Goal: Task Accomplishment & Management: Complete application form

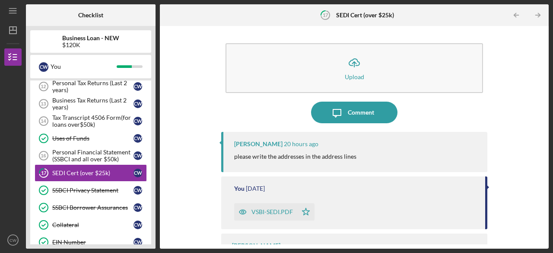
scroll to position [32, 0]
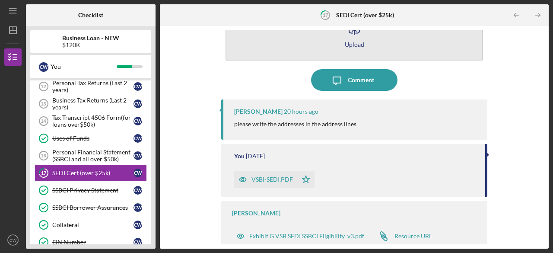
click at [358, 42] on div "Upload" at bounding box center [354, 44] width 19 height 6
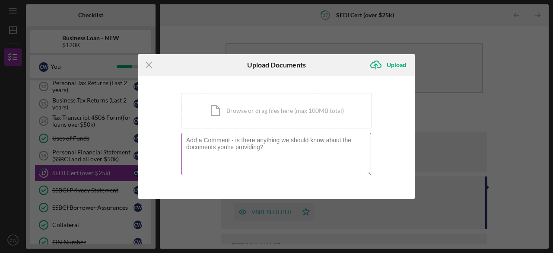
click at [246, 154] on textarea at bounding box center [277, 154] width 190 height 42
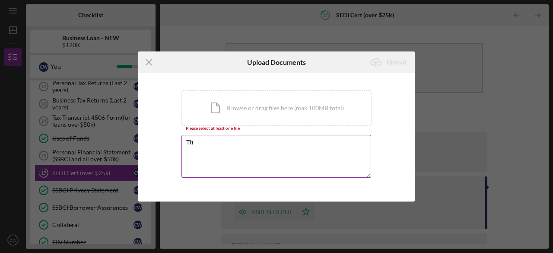
type textarea "T"
type textarea "F"
type textarea "The form has been updated to include the address. Thanks."
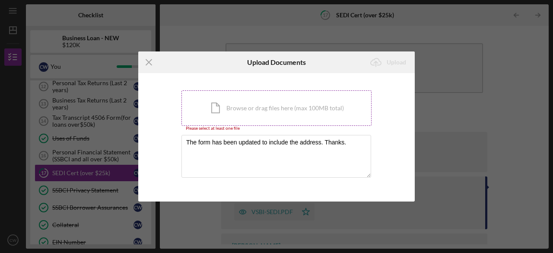
click at [241, 107] on div "Icon/Document Browse or drag files here (max 100MB total) Tap to choose files o…" at bounding box center [277, 107] width 190 height 35
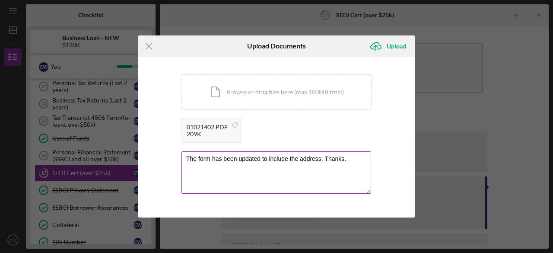
click at [255, 179] on textarea "The form has been updated to include the address. Thanks." at bounding box center [277, 172] width 190 height 42
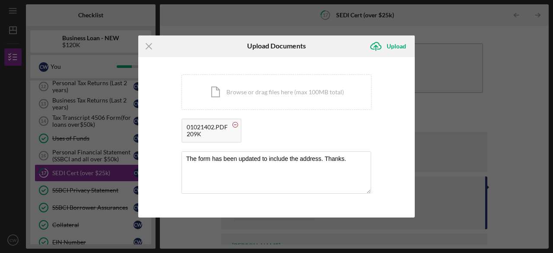
click at [235, 126] on circle at bounding box center [235, 124] width 5 height 5
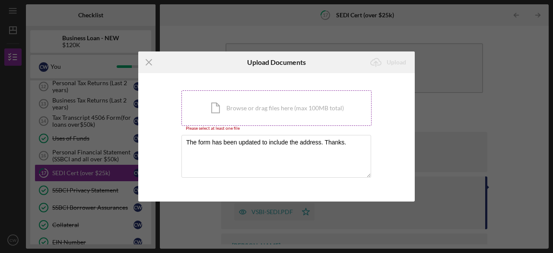
click at [222, 114] on div "Icon/Document Browse or drag files here (max 100MB total) Tap to choose files o…" at bounding box center [277, 107] width 190 height 35
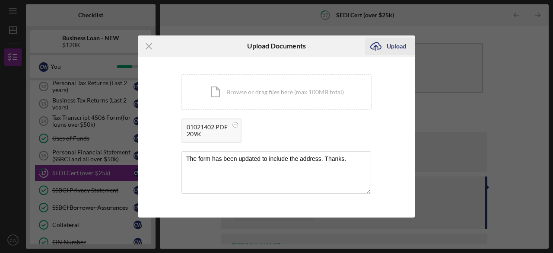
click at [396, 46] on div "Upload" at bounding box center [396, 46] width 19 height 17
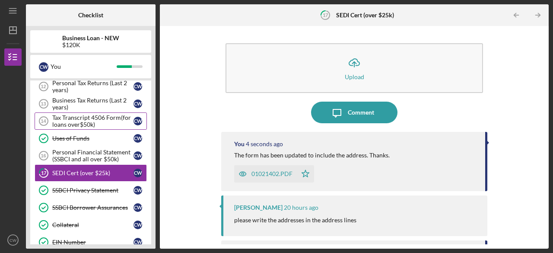
click at [80, 119] on div "Tax Transcript 4506 Form(for loans over$50k)" at bounding box center [92, 121] width 81 height 14
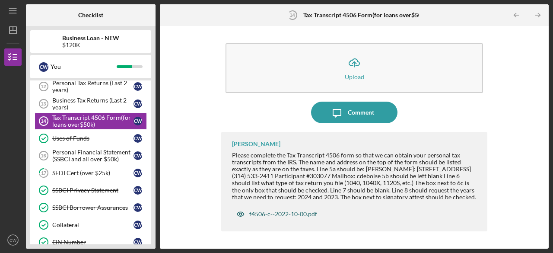
click at [268, 216] on div "f4506-c--2022-10-00.pdf" at bounding box center [283, 214] width 68 height 7
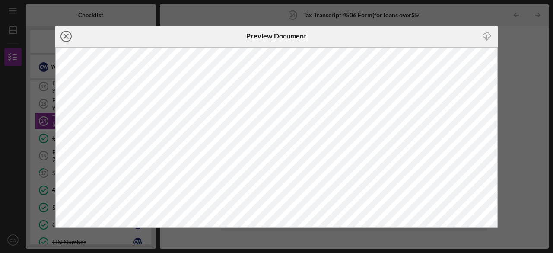
click at [68, 35] on icon "Icon/Close" at bounding box center [66, 37] width 22 height 22
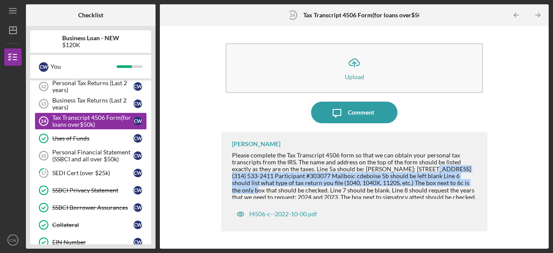
drag, startPoint x: 403, startPoint y: 170, endPoint x: 444, endPoint y: 180, distance: 41.8
click at [444, 180] on div "Please complete the Tax Transcript 4506 form so that we can obtain your persona…" at bounding box center [355, 176] width 247 height 49
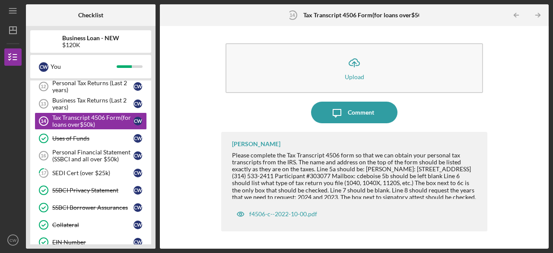
click at [348, 187] on div "Please complete the Tax Transcript 4506 form so that we can obtain your persona…" at bounding box center [355, 176] width 247 height 49
drag, startPoint x: 393, startPoint y: 169, endPoint x: 260, endPoint y: 176, distance: 132.5
click at [260, 176] on div "Please complete the Tax Transcript 4506 form so that we can obtain your persona…" at bounding box center [355, 176] width 247 height 49
copy div "[STREET_ADDRESS]"
click at [311, 179] on div "Please complete the Tax Transcript 4506 form so that we can obtain your persona…" at bounding box center [355, 176] width 247 height 49
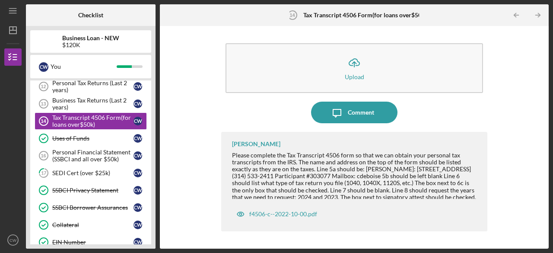
click at [358, 176] on div "Please complete the Tax Transcript 4506 form so that we can obtain your persona…" at bounding box center [355, 176] width 247 height 49
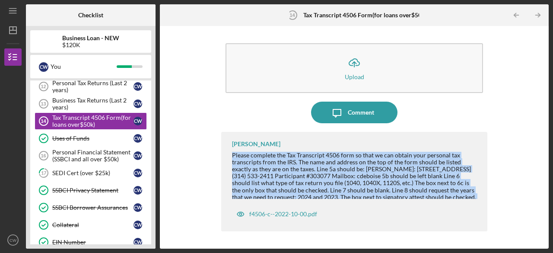
click at [358, 176] on div "Please complete the Tax Transcript 4506 form so that we can obtain your persona…" at bounding box center [355, 176] width 247 height 49
click at [357, 177] on div "Please complete the Tax Transcript 4506 form so that we can obtain your persona…" at bounding box center [355, 176] width 247 height 49
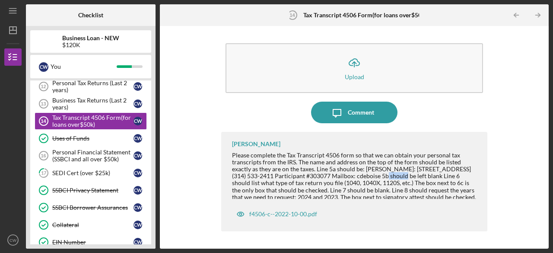
drag, startPoint x: 338, startPoint y: 175, endPoint x: 362, endPoint y: 176, distance: 24.2
click at [362, 176] on div "Please complete the Tax Transcript 4506 form so that we can obtain your persona…" at bounding box center [355, 176] width 247 height 49
copy div "303077"
drag, startPoint x: 387, startPoint y: 177, endPoint x: 409, endPoint y: 176, distance: 22.5
click at [409, 176] on div "Please complete the Tax Transcript 4506 form so that we can obtain your persona…" at bounding box center [355, 176] width 247 height 49
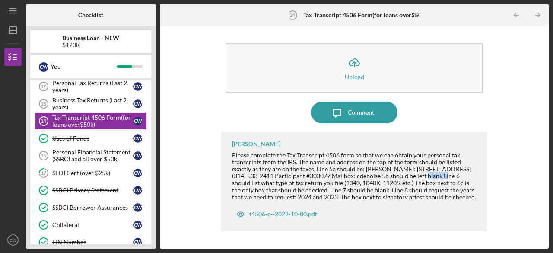
copy div "cdeboise"
